Goal: Task Accomplishment & Management: Manage account settings

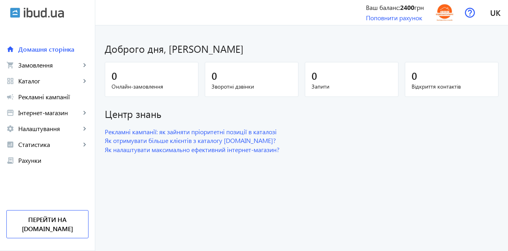
click at [25, 84] on span "Каталог" at bounding box center [49, 81] width 62 height 8
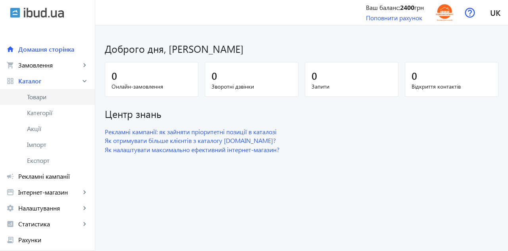
click at [36, 98] on span "Товари" at bounding box center [57, 97] width 61 height 8
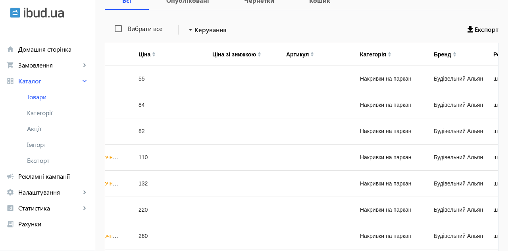
scroll to position [0, 216]
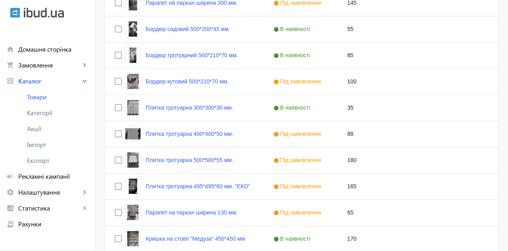
click at [161, 30] on link "Бордюр садовий 500*200*45 мм." at bounding box center [188, 29] width 84 height 6
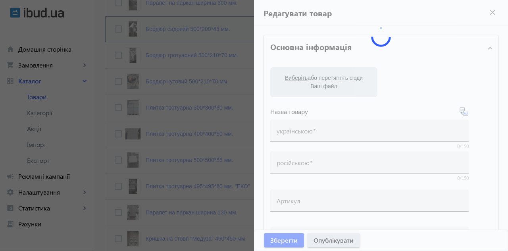
type input "Бордюр садовий 500*200*45 мм."
type input "Бордюр садовый 500*200*45 мм."
type input "55"
type input "100"
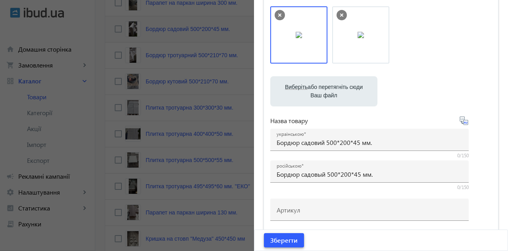
click at [294, 236] on span "Зберегти" at bounding box center [283, 240] width 27 height 9
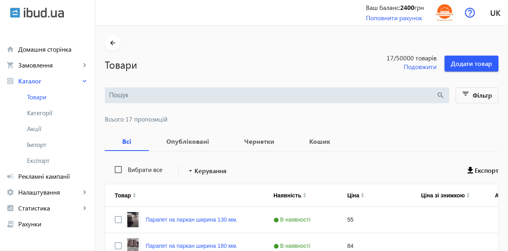
click at [444, 12] on img at bounding box center [445, 13] width 18 height 18
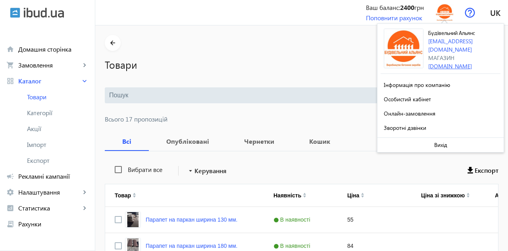
click at [472, 62] on link "[DOMAIN_NAME]" at bounding box center [450, 66] width 44 height 8
